Goal: Check status

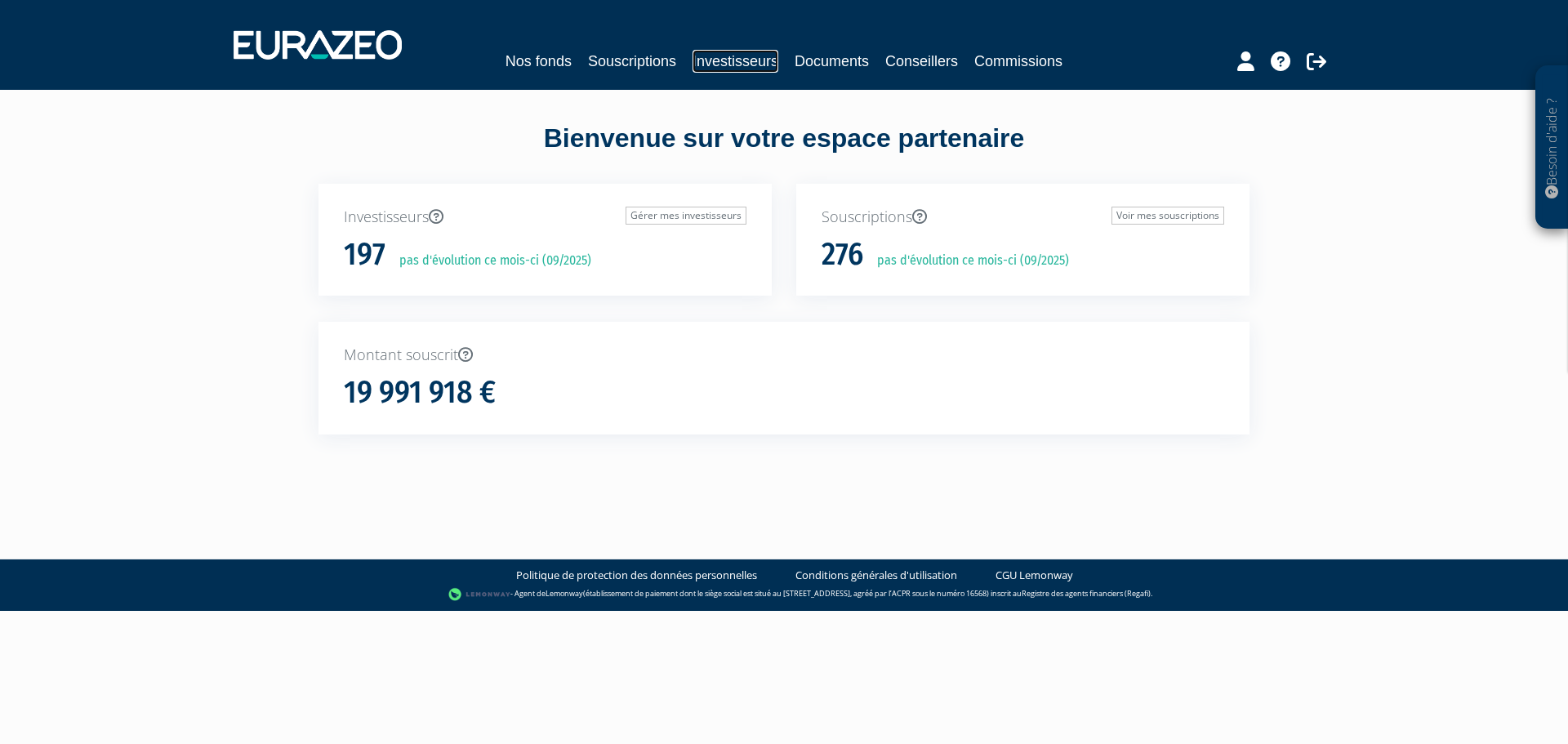
click at [724, 67] on link "Investisseurs" at bounding box center [735, 61] width 86 height 23
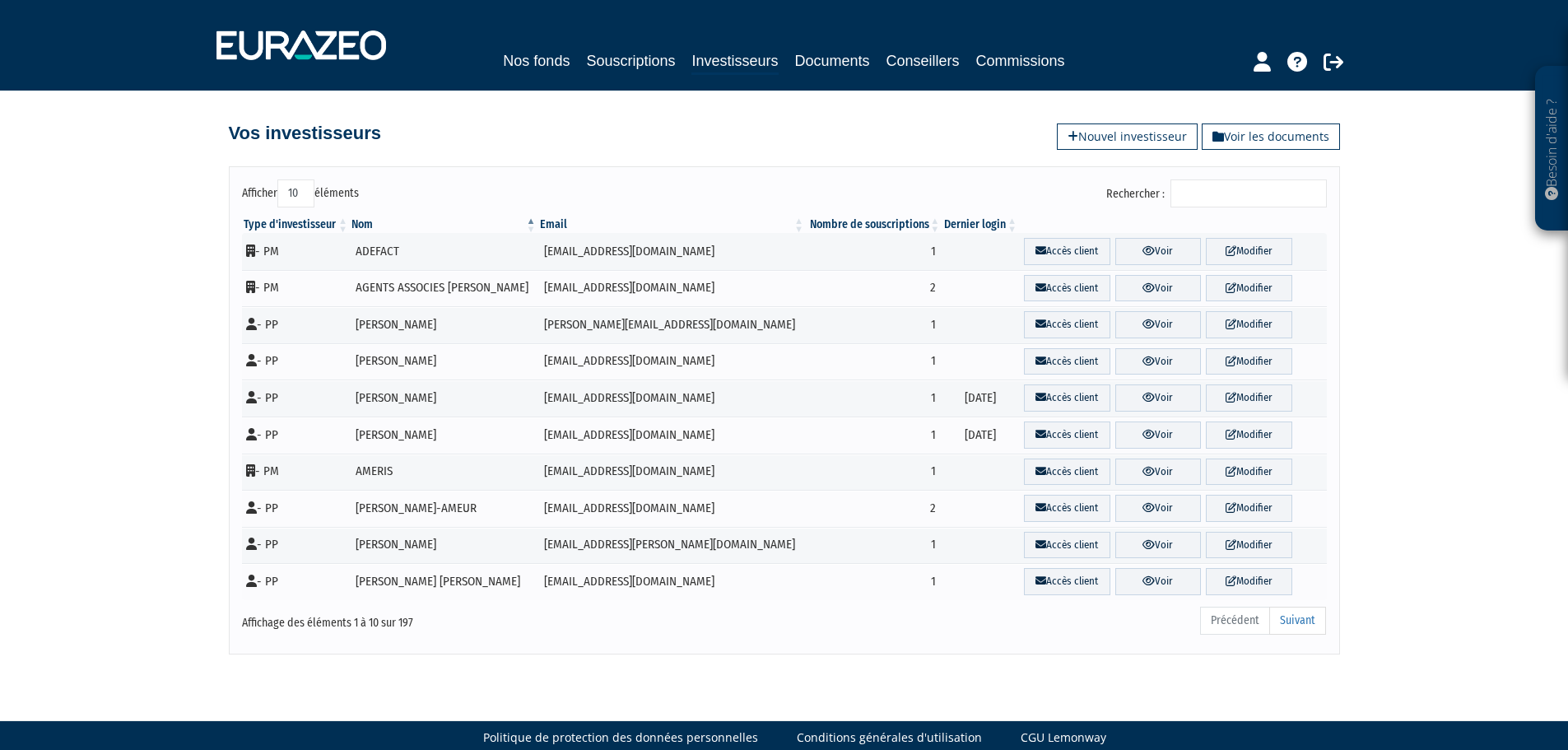
click at [1226, 182] on input "Rechercher :" at bounding box center [1248, 194] width 157 height 28
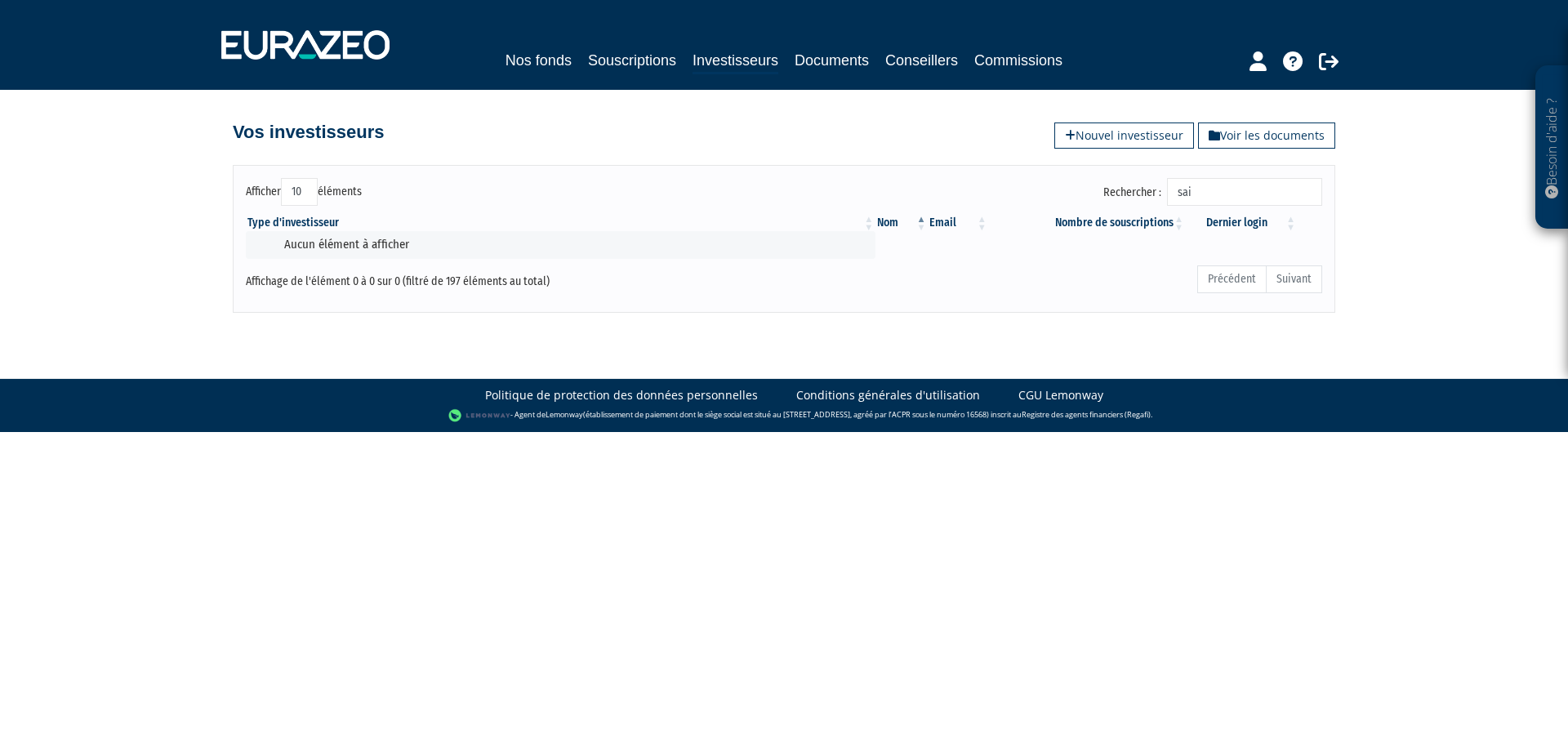
type input "sai"
click at [614, 52] on link "Souscriptions" at bounding box center [631, 60] width 88 height 23
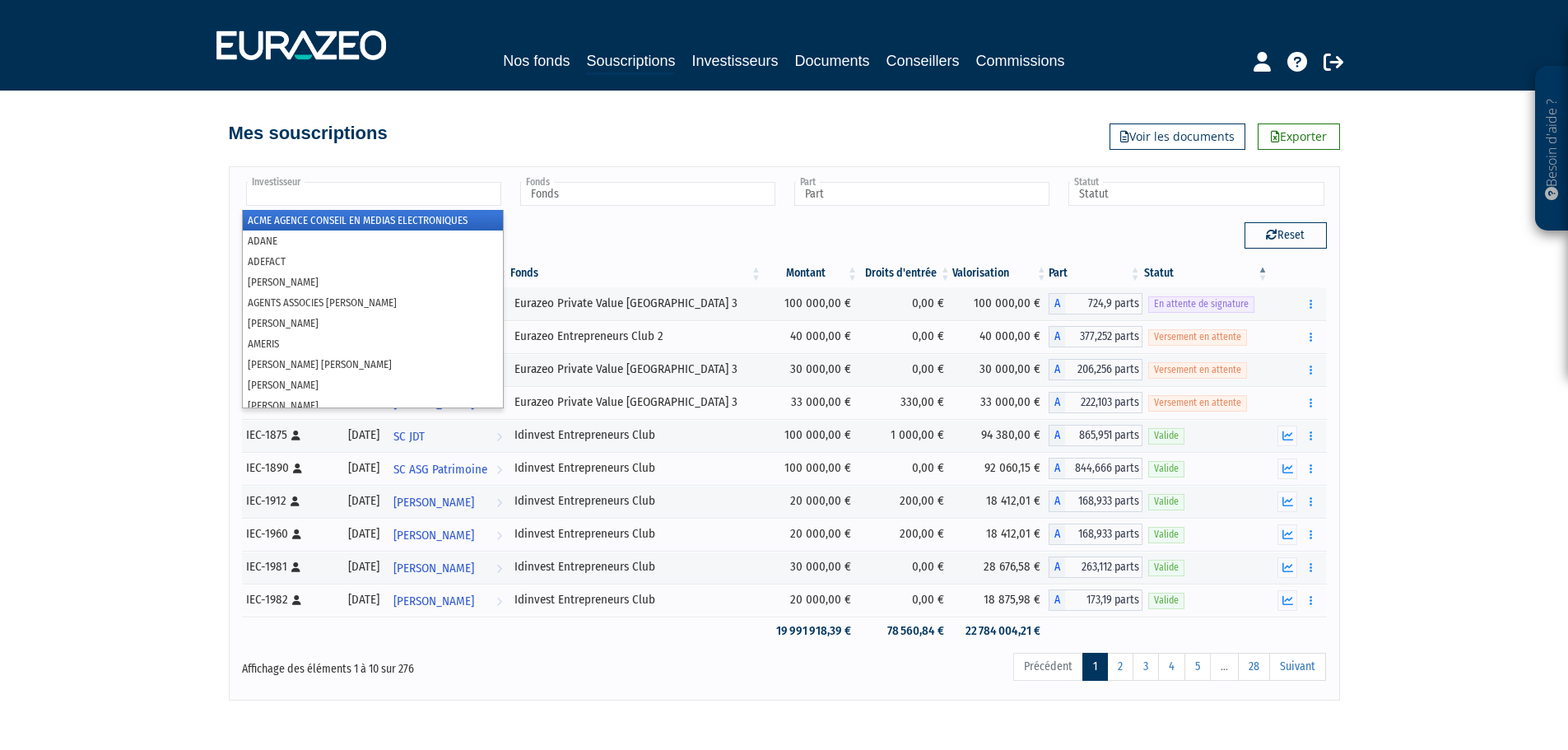
click at [375, 180] on ul at bounding box center [373, 195] width 262 height 31
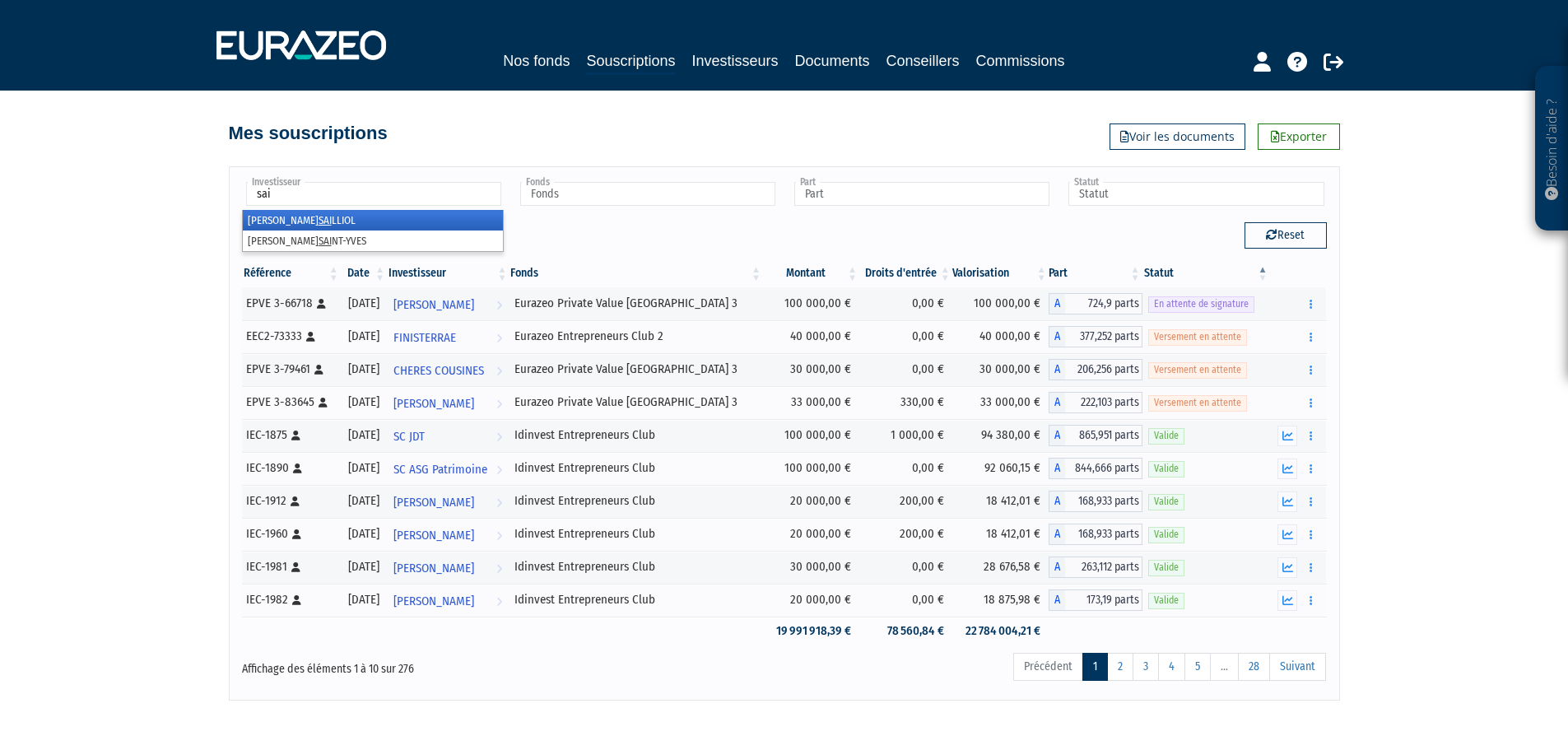
type input "sai"
click at [309, 213] on li "[PERSON_NAME]" at bounding box center [373, 220] width 260 height 20
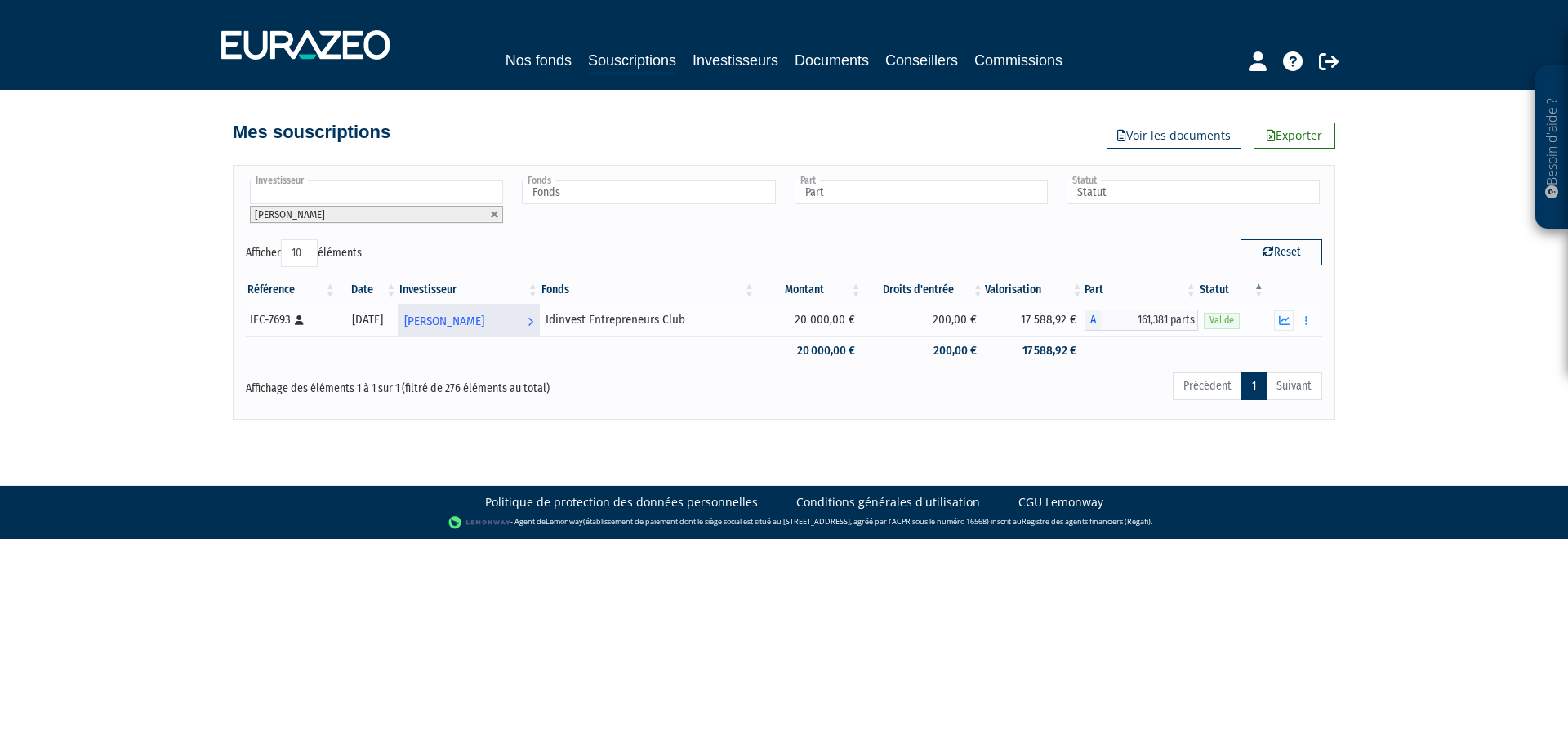
click at [469, 312] on span "[PERSON_NAME]" at bounding box center [444, 321] width 80 height 30
click at [510, 340] on td at bounding box center [469, 350] width 142 height 29
click at [1307, 323] on icon "button" at bounding box center [1306, 320] width 3 height 10
click at [1303, 324] on button "button" at bounding box center [1306, 321] width 19 height 20
click at [1268, 374] on link "Historique de rachat(s)" at bounding box center [1244, 380] width 135 height 27
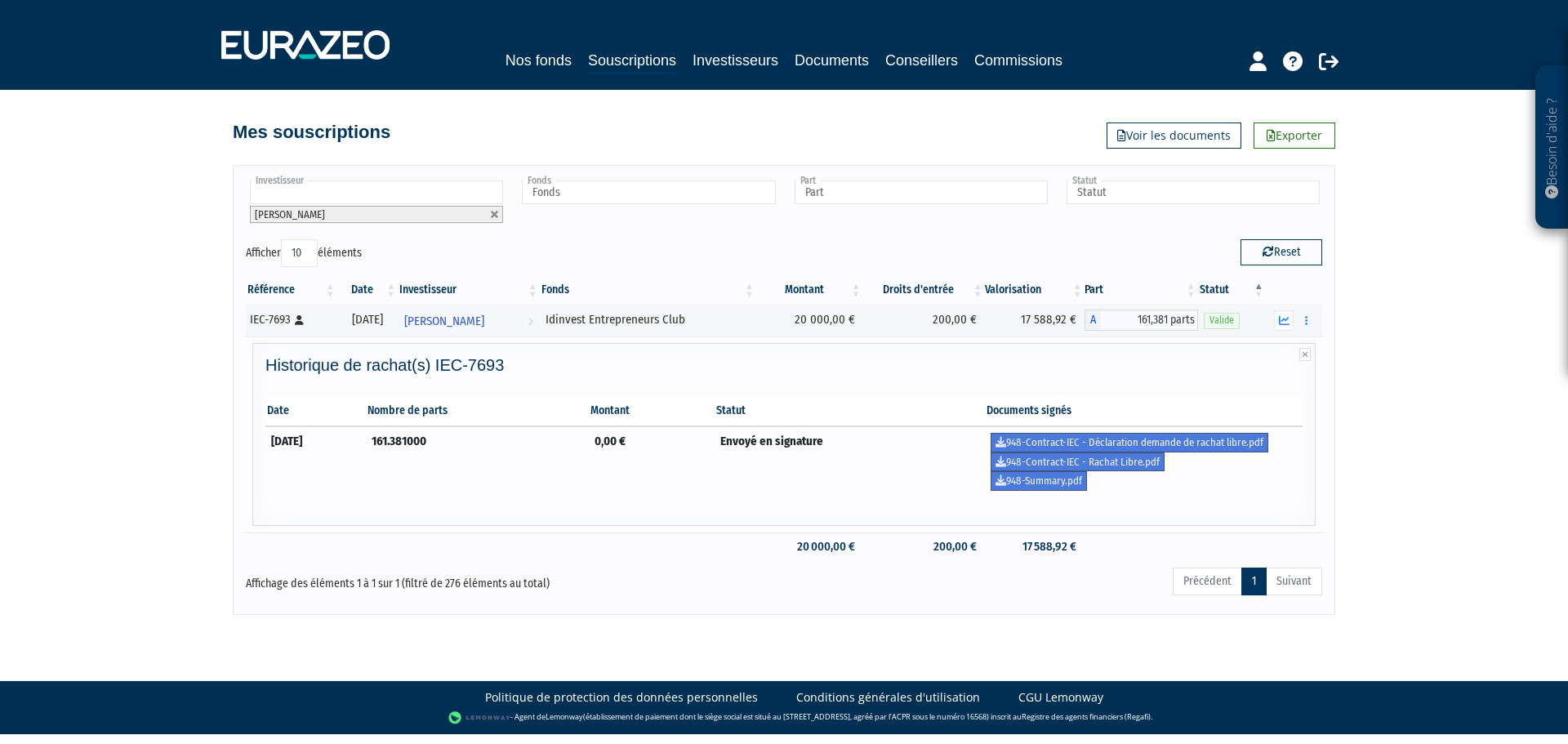
click at [753, 494] on td "Envoyé en signature" at bounding box center [850, 461] width 271 height 70
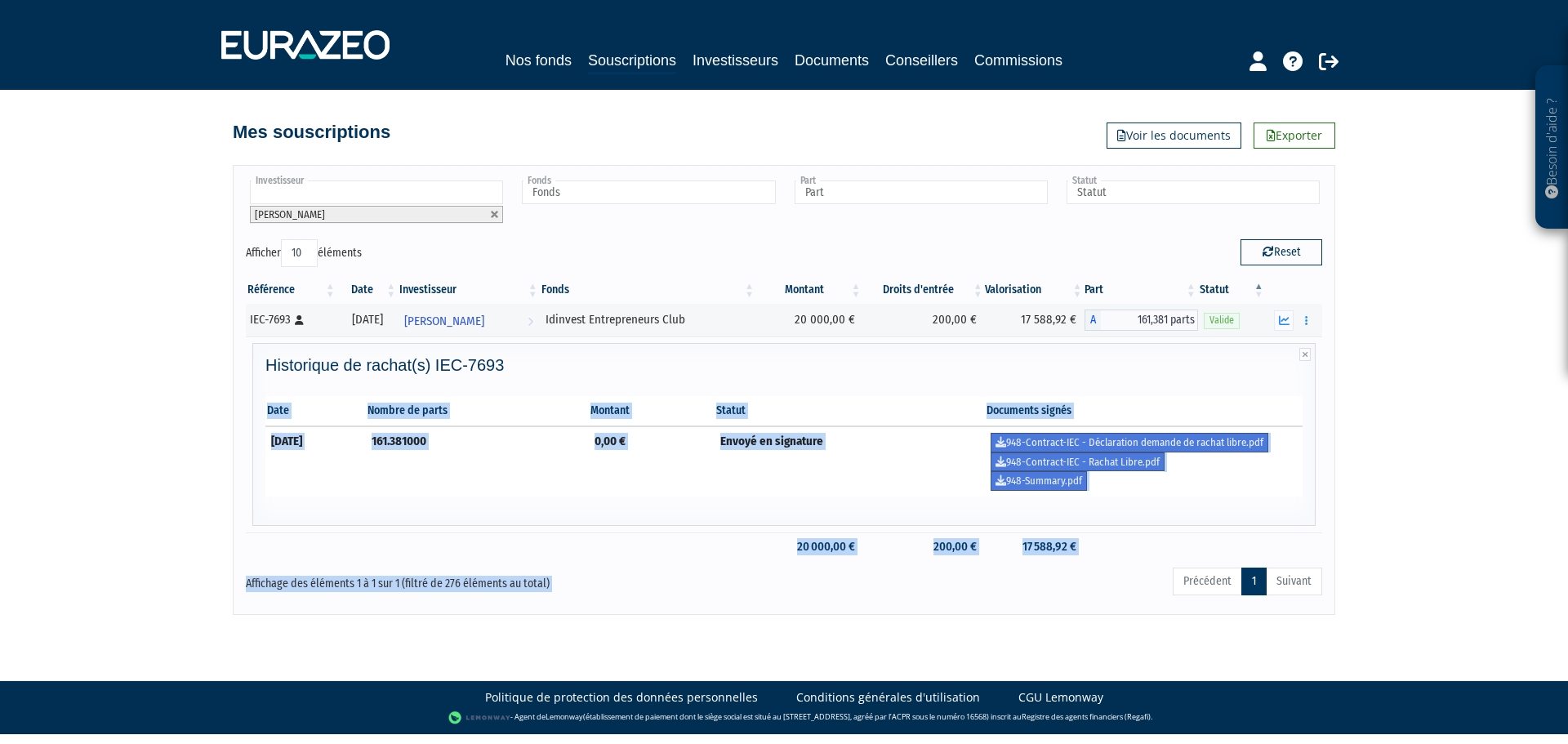
drag, startPoint x: 758, startPoint y: 514, endPoint x: 1109, endPoint y: 625, distance: 368.1
click at [1109, 625] on body "Besoin d'aide ? × J'ai besoin d'aide Si vous avez une question à propos du fonc…" at bounding box center [784, 367] width 1568 height 734
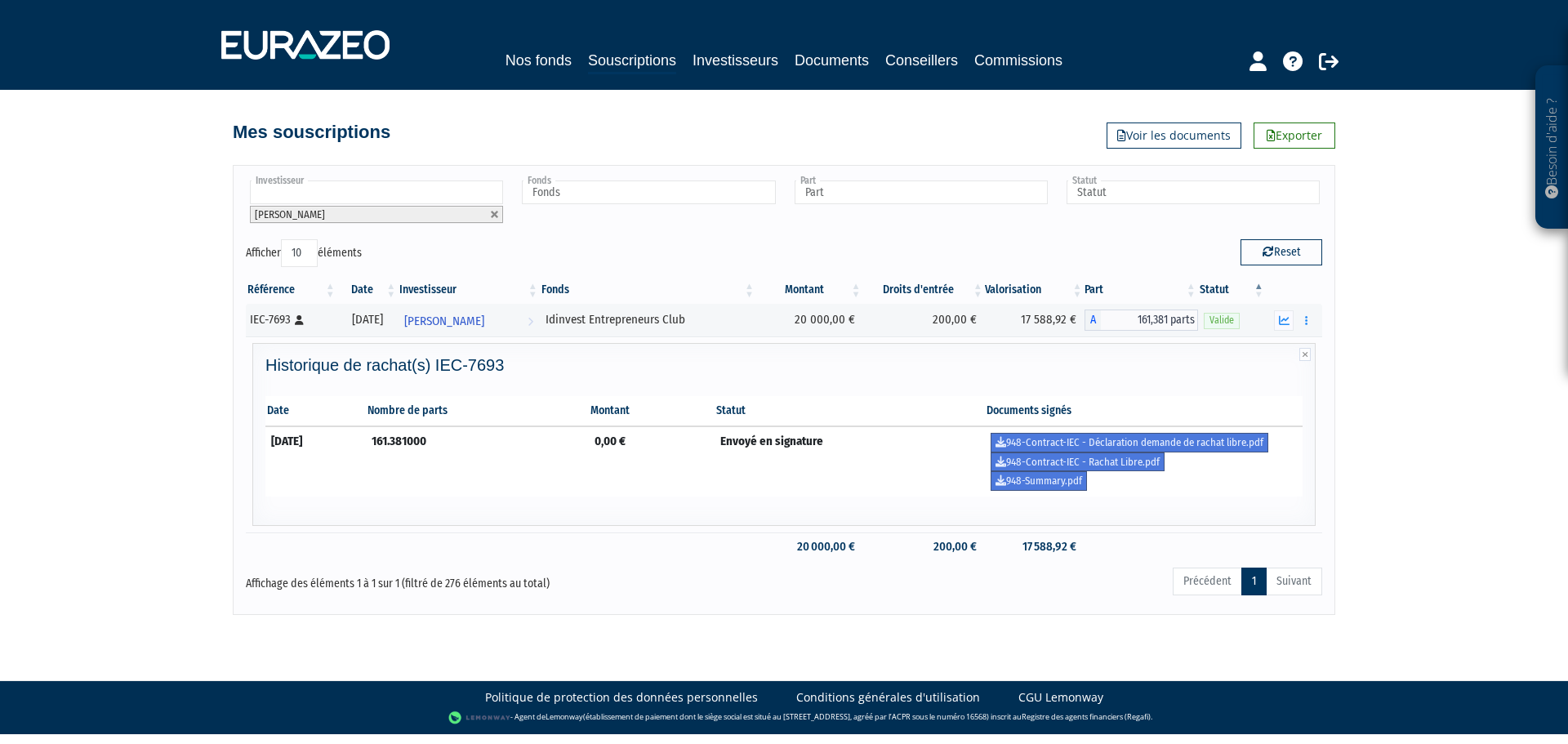
click at [1109, 625] on body "Besoin d'aide ? × J'ai besoin d'aide Si vous avez une question à propos du fonc…" at bounding box center [784, 367] width 1568 height 734
click at [1041, 487] on link "948-Summary.pdf" at bounding box center [1038, 481] width 96 height 19
click at [886, 408] on th "Statut" at bounding box center [850, 410] width 271 height 30
click at [1154, 437] on link "948-Contract-IEC - Déclaration demande de rachat libre.pdf" at bounding box center [1129, 442] width 277 height 19
